Goal: Information Seeking & Learning: Learn about a topic

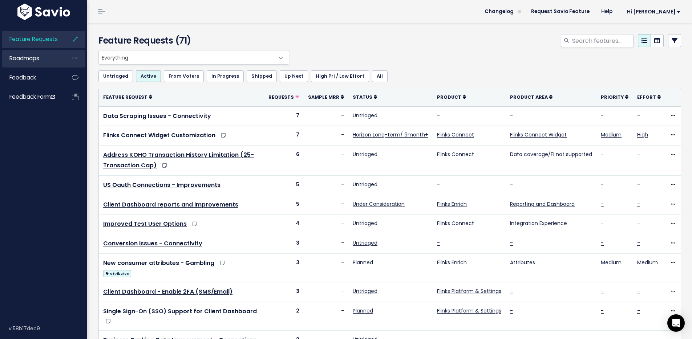
click at [32, 57] on span "Roadmaps" at bounding box center [24, 59] width 30 height 8
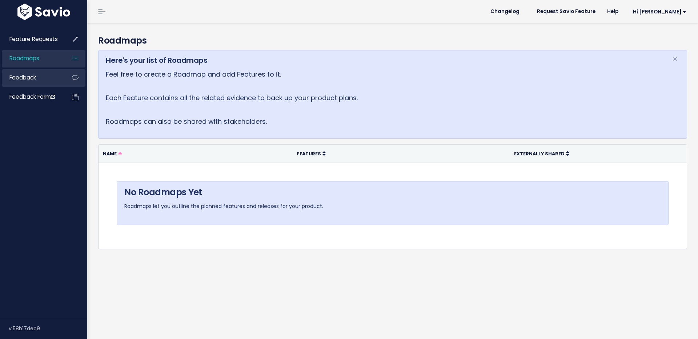
click at [35, 83] on link "Feedback" at bounding box center [31, 77] width 59 height 17
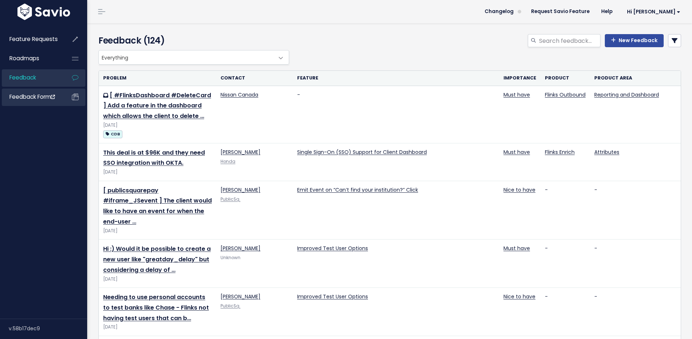
click at [30, 100] on span "Feedback form" at bounding box center [31, 97] width 45 height 8
click at [46, 74] on link "Feedback" at bounding box center [31, 77] width 59 height 17
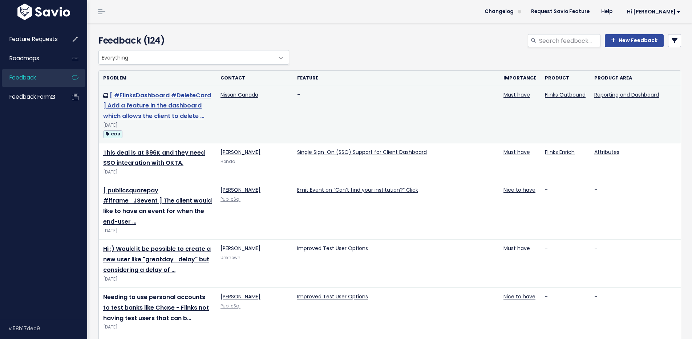
click at [180, 105] on link "[ #FlinksDashboard #DeleteCard ] Add a feature in the dashboard which allows th…" at bounding box center [157, 105] width 108 height 29
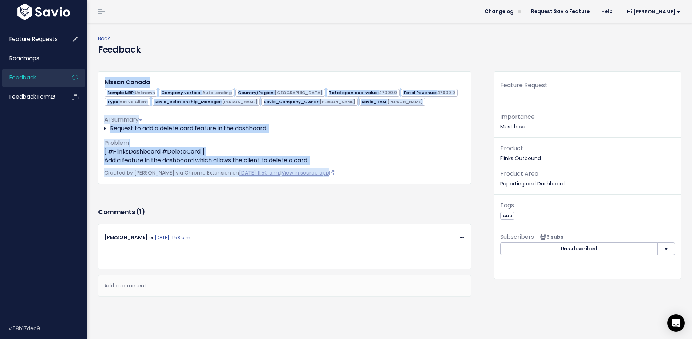
drag, startPoint x: 447, startPoint y: 193, endPoint x: 375, endPoint y: 50, distance: 160.1
click at [376, 50] on div "Back Feedback Nissan Canada Sample MRR: Unknown Company vertical: Auto Lending" at bounding box center [390, 189] width 594 height 332
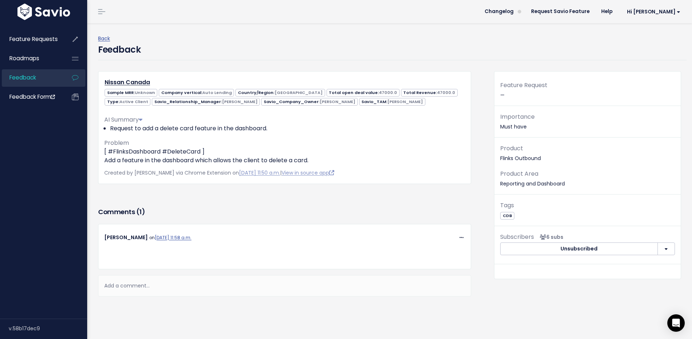
click at [375, 51] on div "Feedback" at bounding box center [392, 51] width 589 height 17
click at [376, 52] on div "Feedback" at bounding box center [392, 51] width 589 height 17
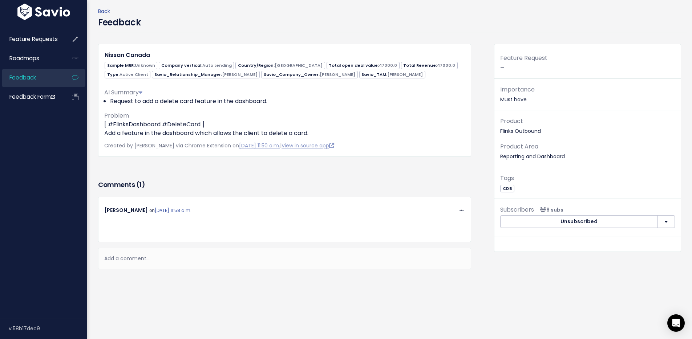
scroll to position [44, 0]
click at [297, 180] on h3 "Comments ( 1 )" at bounding box center [284, 185] width 373 height 10
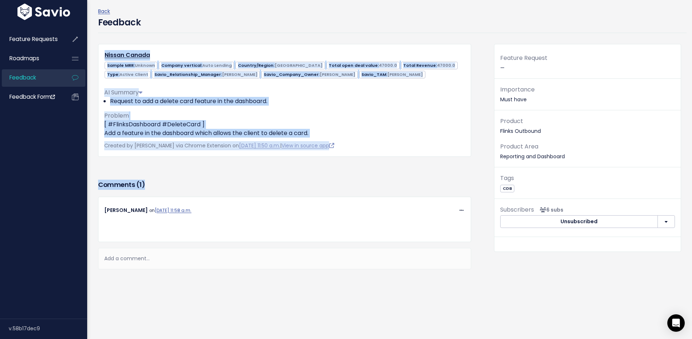
drag, startPoint x: 202, startPoint y: 25, endPoint x: 316, endPoint y: 173, distance: 186.5
click at [316, 173] on div "Back Feedback Nissan Canada Sample MRR: Unknown Company vertical: Auto Lending" at bounding box center [390, 162] width 594 height 332
click at [316, 180] on h3 "Comments ( 1 )" at bounding box center [284, 185] width 373 height 10
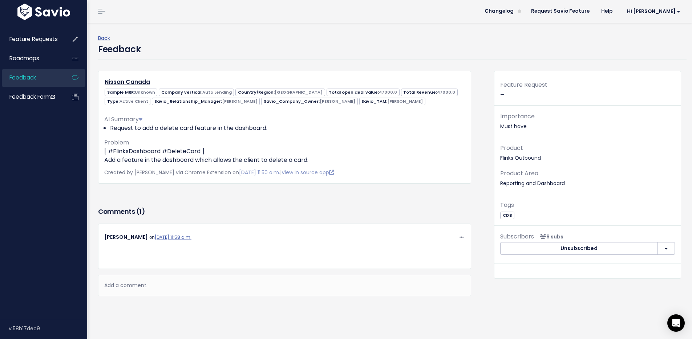
scroll to position [0, 0]
click at [170, 29] on div "Back Feedback" at bounding box center [392, 47] width 589 height 48
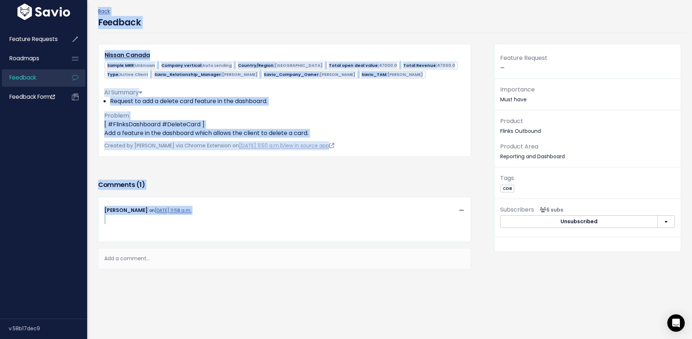
scroll to position [309, 0]
drag, startPoint x: 170, startPoint y: 29, endPoint x: 481, endPoint y: 206, distance: 357.8
click at [405, 185] on div "Back Feedback Nissan Canada Sample MRR: Unknown Company vertical: Auto Lending" at bounding box center [390, 162] width 594 height 332
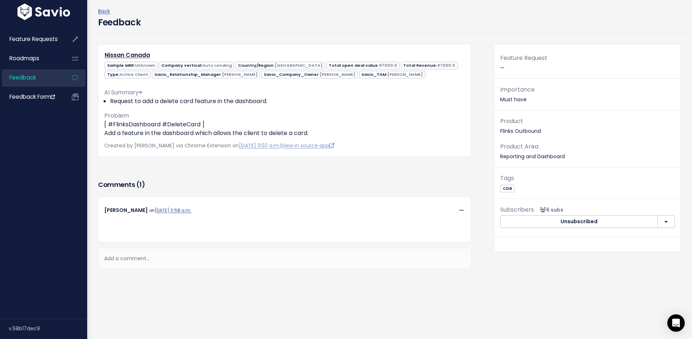
click at [489, 209] on div "Feature Request — Importance Must have Product Flinks Outbound Product Area Rep…" at bounding box center [588, 173] width 198 height 258
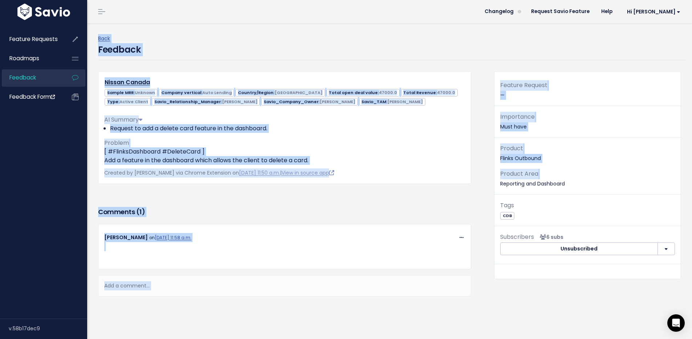
drag, startPoint x: 488, startPoint y: 185, endPoint x: 304, endPoint y: 27, distance: 242.6
click at [305, 28] on div "Back Feedback Nissan Canada Sample MRR: Unknown Company vertical: Auto Lending" at bounding box center [390, 189] width 594 height 332
click at [304, 27] on div "Back Feedback" at bounding box center [392, 47] width 589 height 48
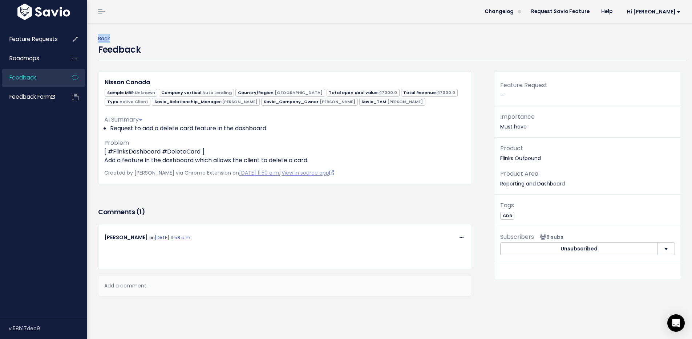
click at [309, 30] on div "Back Feedback" at bounding box center [392, 47] width 589 height 48
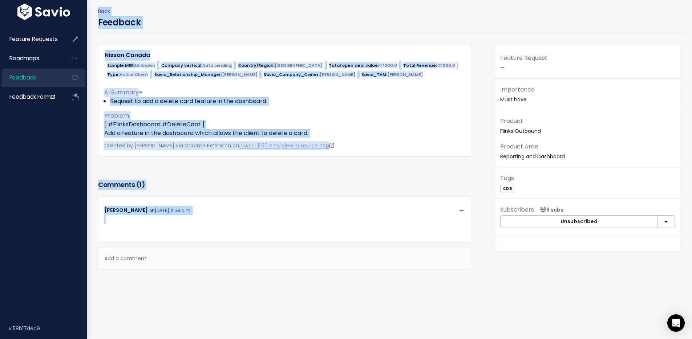
scroll to position [309, 0]
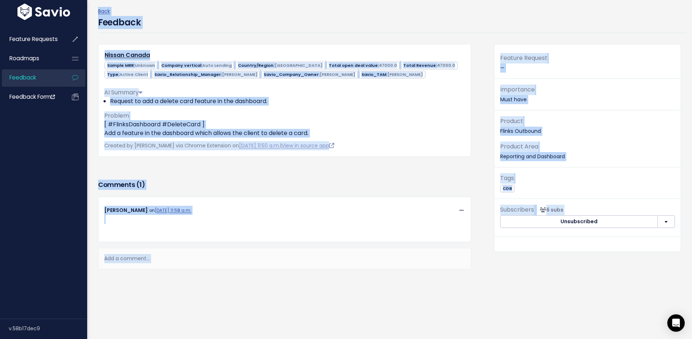
drag, startPoint x: 310, startPoint y: 30, endPoint x: 511, endPoint y: 227, distance: 281.5
click at [508, 226] on div "Back Feedback Nissan Canada Sample MRR: Unknown Company vertical: Auto Lending" at bounding box center [390, 162] width 594 height 332
click at [511, 227] on div "Feature Request — Importance Must have Product Flinks Outbound Product Area Rep…" at bounding box center [588, 173] width 198 height 258
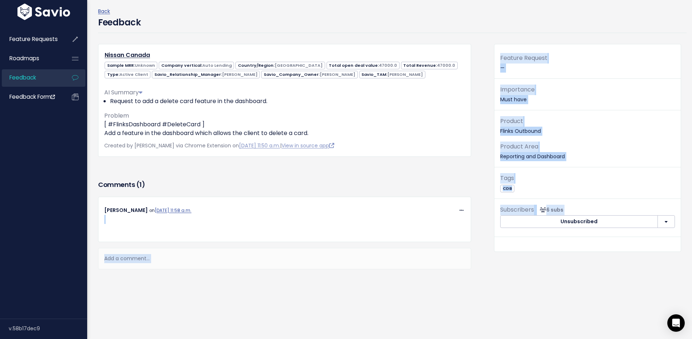
scroll to position [0, 0]
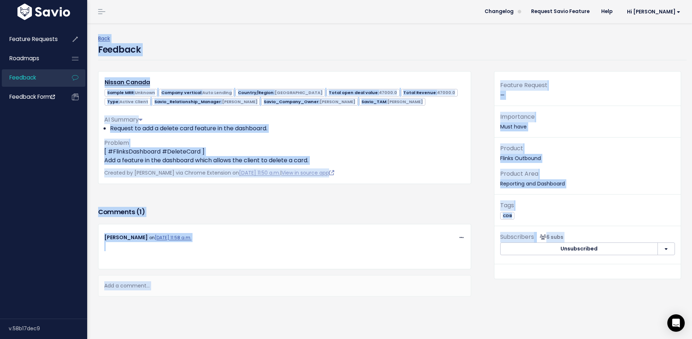
drag, startPoint x: 511, startPoint y: 227, endPoint x: 205, endPoint y: 32, distance: 362.3
click at [204, 32] on div "Back Feedback Nissan Canada Sample MRR: Unknown Company vertical: Auto Lending" at bounding box center [390, 189] width 594 height 332
click at [205, 33] on div "Back Feedback" at bounding box center [392, 47] width 589 height 48
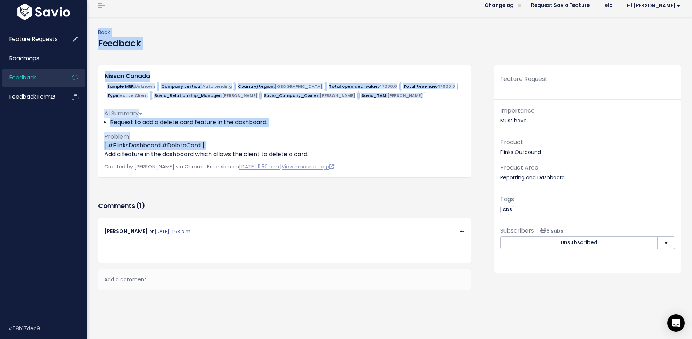
scroll to position [309, 0]
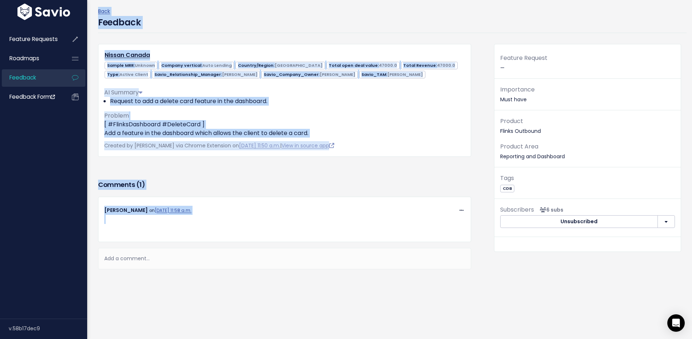
drag, startPoint x: 205, startPoint y: 33, endPoint x: 461, endPoint y: 212, distance: 312.5
click at [438, 206] on div "Back Feedback Nissan Canada Sample MRR: Unknown Company vertical: Auto Lending" at bounding box center [390, 162] width 594 height 332
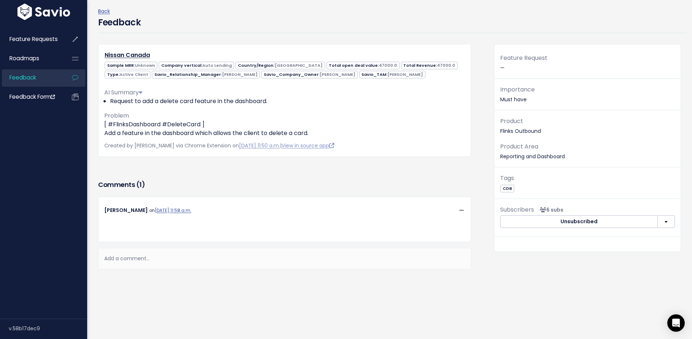
click at [461, 215] on p at bounding box center [284, 224] width 361 height 18
